Goal: Check status: Check status

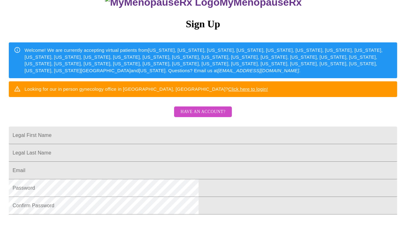
click at [218, 116] on span "Have an account?" at bounding box center [203, 112] width 45 height 8
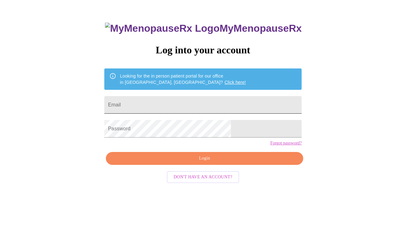
click at [218, 104] on input "Email" at bounding box center [203, 105] width 198 height 18
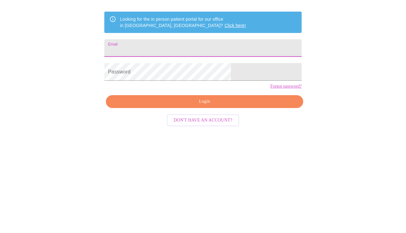
click at [226, 108] on input "Email" at bounding box center [203, 105] width 198 height 18
type input "[EMAIL_ADDRESS][DOMAIN_NAME]"
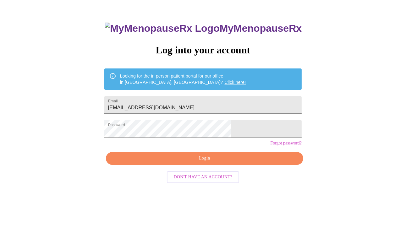
click at [251, 165] on button "Login" at bounding box center [205, 158] width 198 height 13
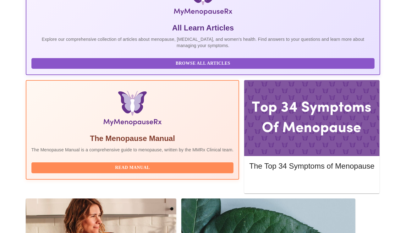
scroll to position [131, 0]
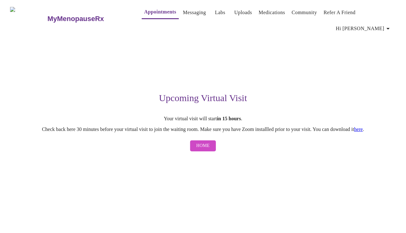
click at [202, 142] on span "Home" at bounding box center [204, 146] width 14 height 8
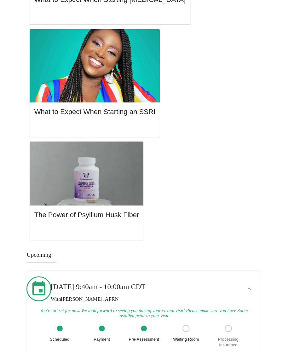
scroll to position [718, 0]
